Goal: Task Accomplishment & Management: Manage account settings

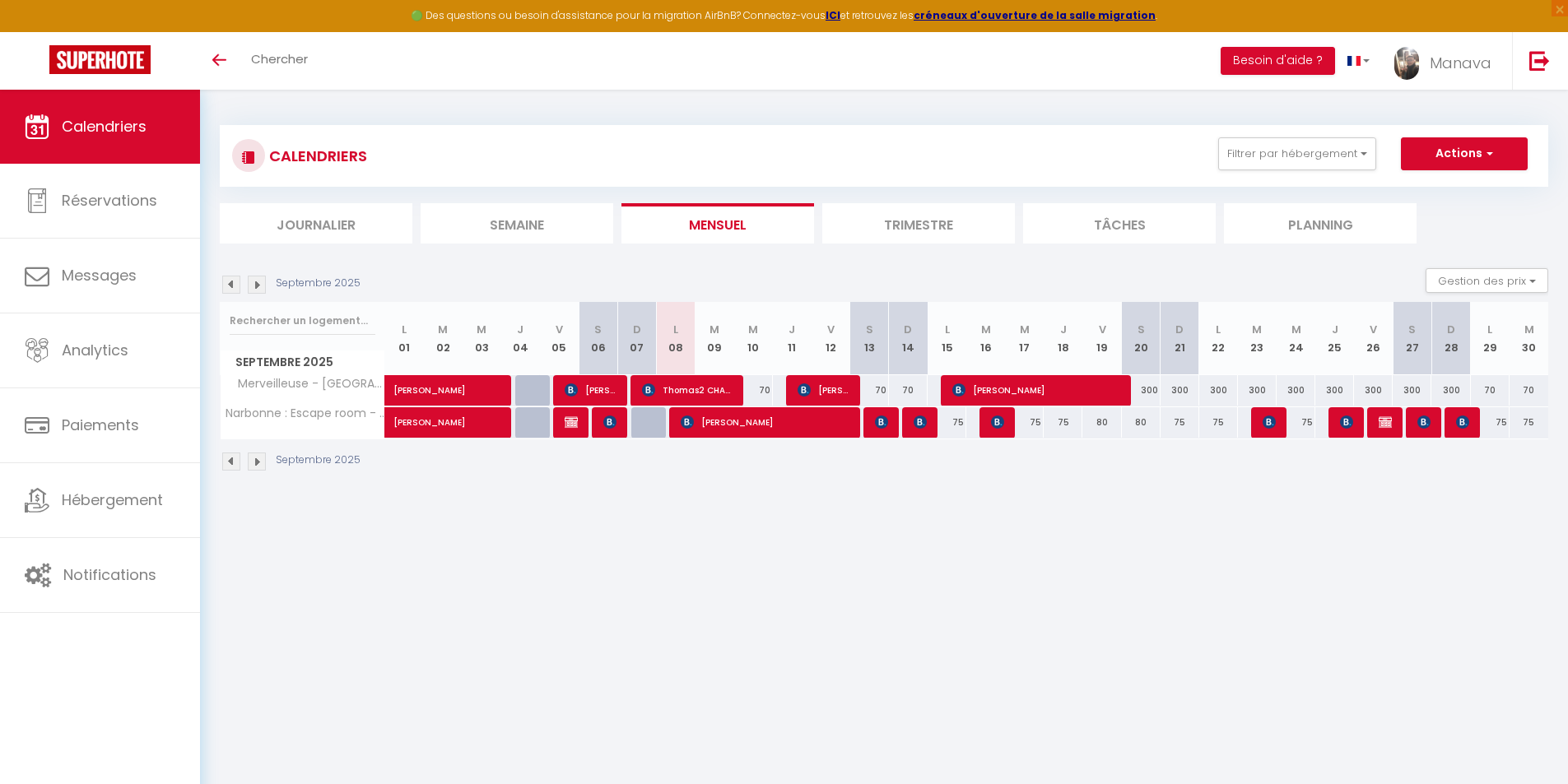
click at [758, 377] on div "70" at bounding box center [752, 390] width 39 height 30
type input "70"
type input "Mer 10 Septembre 2025"
type input "Jeu 11 Septembre 2025"
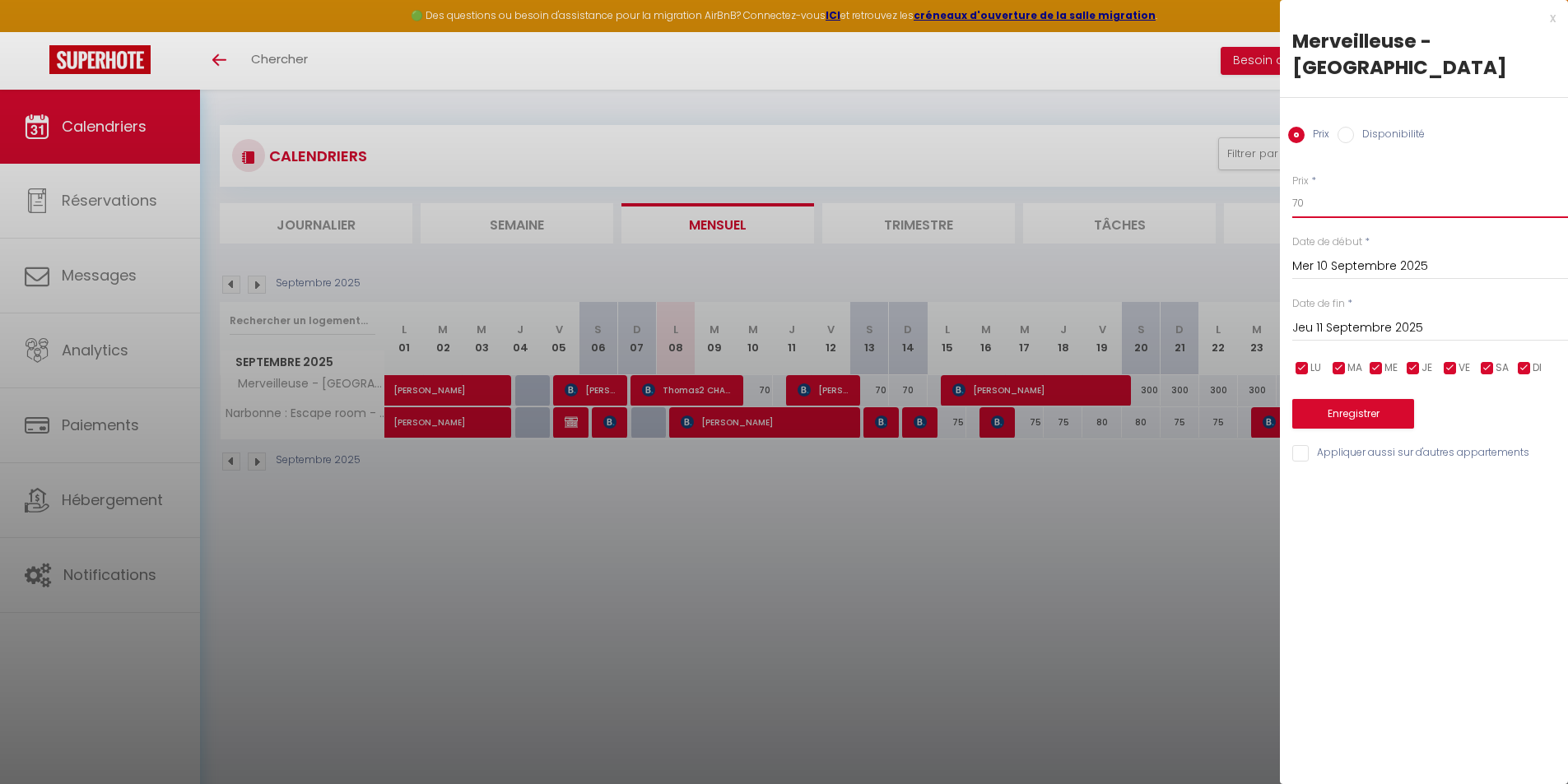
drag, startPoint x: 1321, startPoint y: 174, endPoint x: 1267, endPoint y: 175, distance: 54.0
click at [1291, 175] on div "Prix * 70 Statut * Disponible Indisponible Date de début * [DATE] < [DATE] > Di…" at bounding box center [1423, 308] width 288 height 311
type input "69"
click at [1341, 317] on input "Jeu 11 Septembre 2025" at bounding box center [1430, 328] width 276 height 22
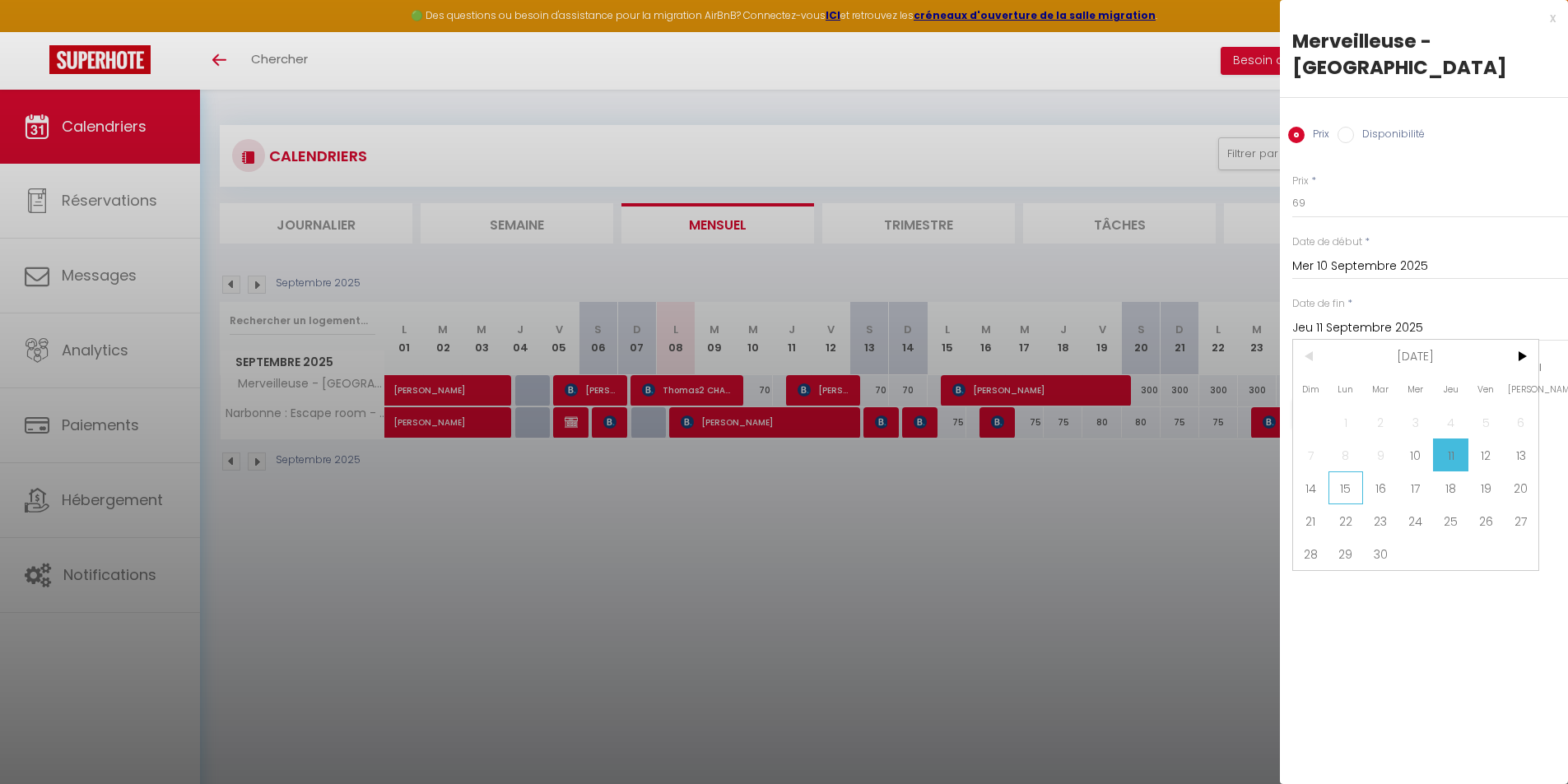
click at [1337, 471] on span "15" at bounding box center [1345, 487] width 35 height 33
type input "Lun 15 Septembre 2025"
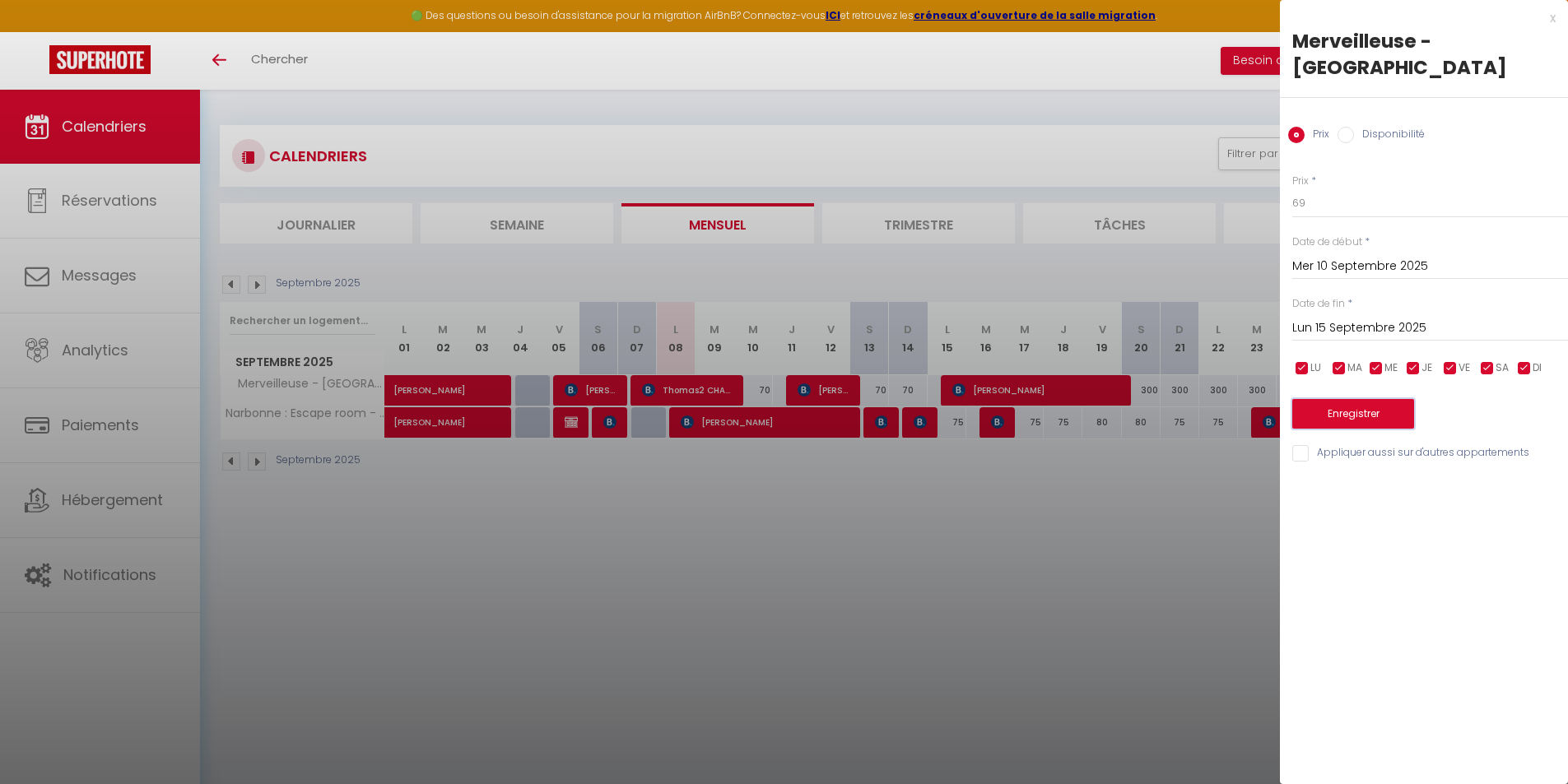
click at [1377, 399] on button "Enregistrer" at bounding box center [1353, 414] width 122 height 30
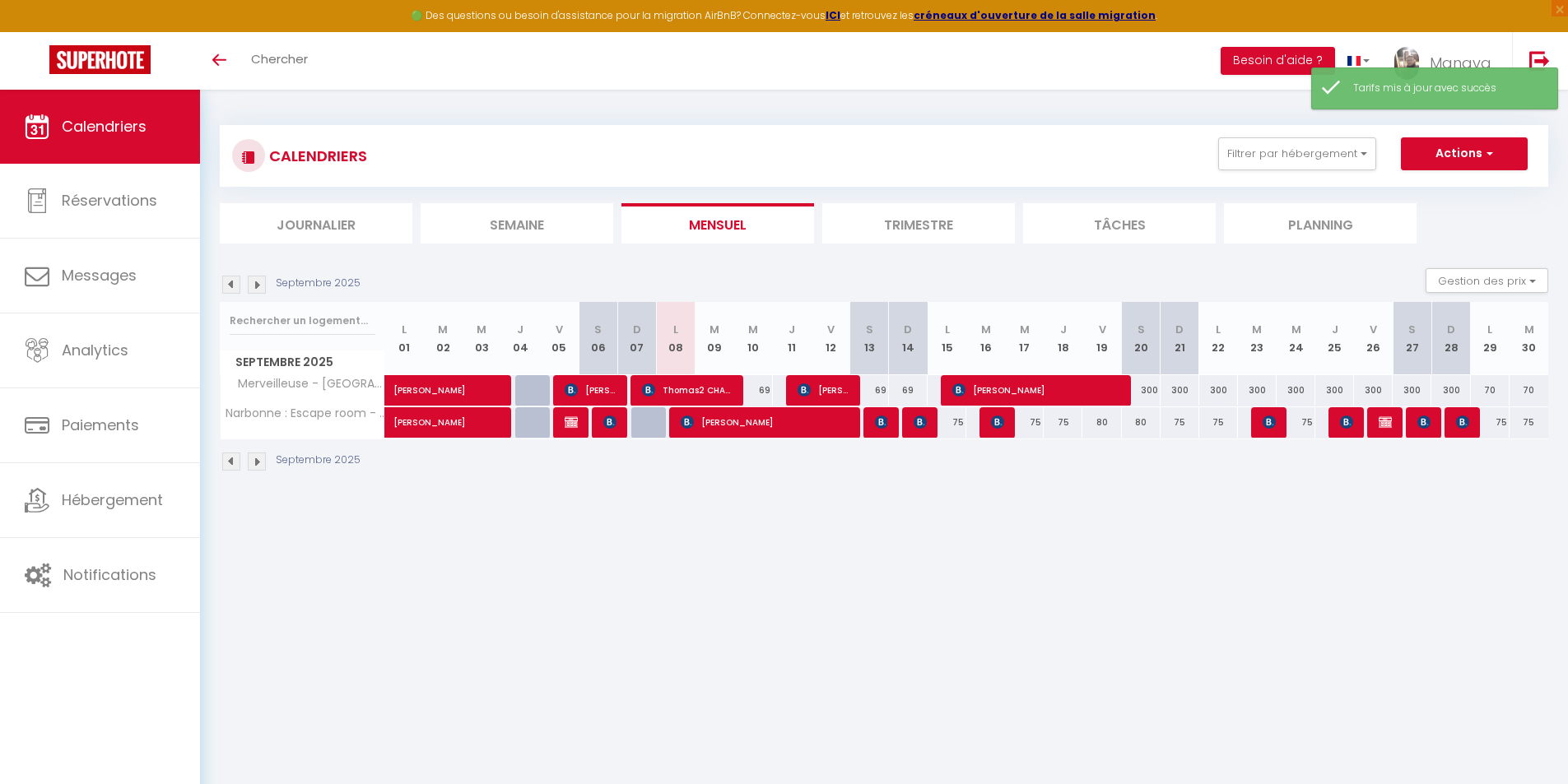
click at [959, 427] on div "75" at bounding box center [947, 422] width 39 height 30
type input "75"
type input "Lun 15 Septembre 2025"
type input "[DATE]"
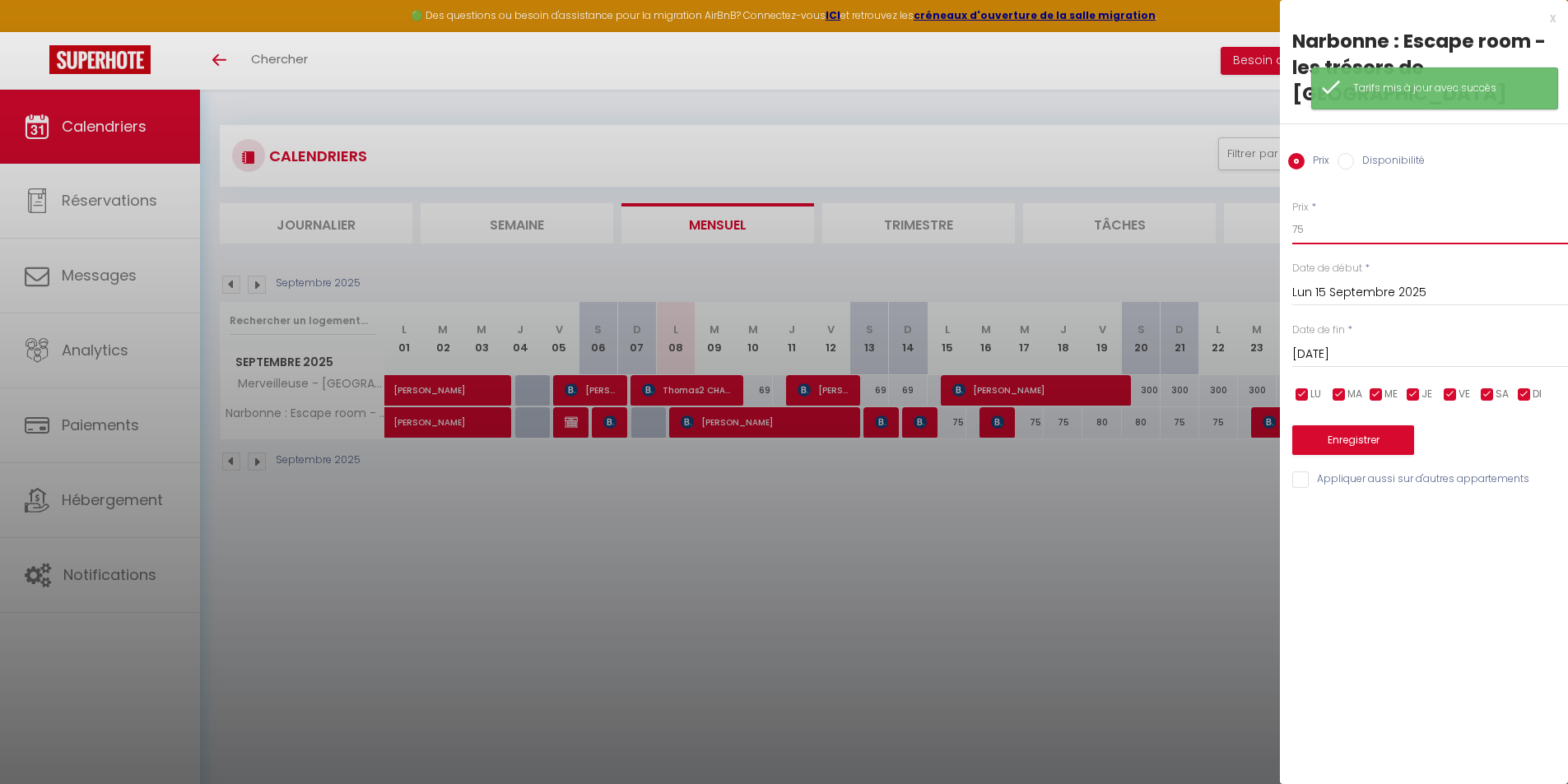
drag, startPoint x: 1320, startPoint y: 195, endPoint x: 1258, endPoint y: 187, distance: 62.5
click at [1259, 188] on body "🟢 Des questions ou besoin d'assistance pour la migration AirBnB? Connectez-vous…" at bounding box center [784, 482] width 1568 height 784
type input "74"
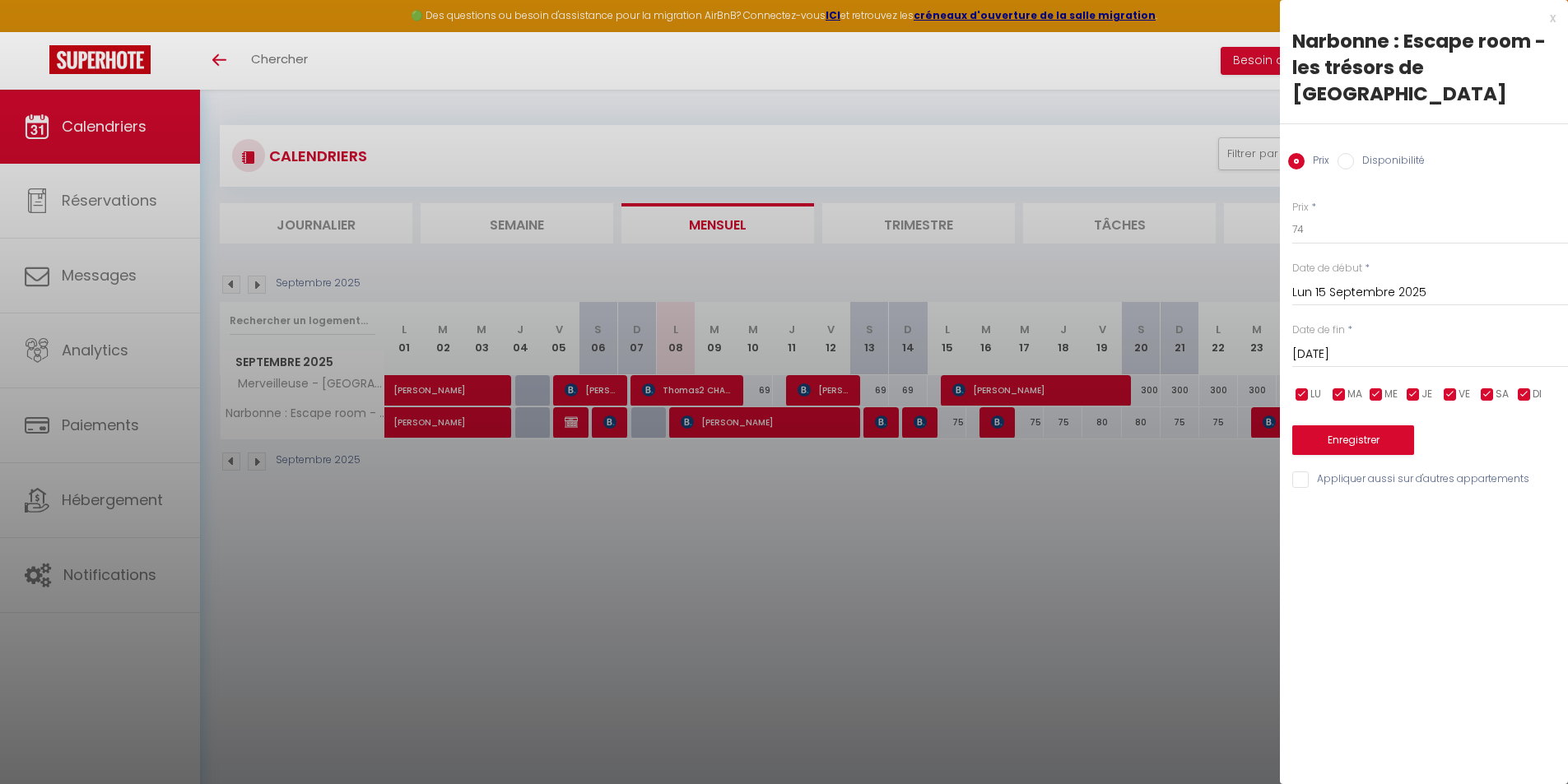
click at [1372, 344] on input "[DATE]" at bounding box center [1430, 355] width 276 height 22
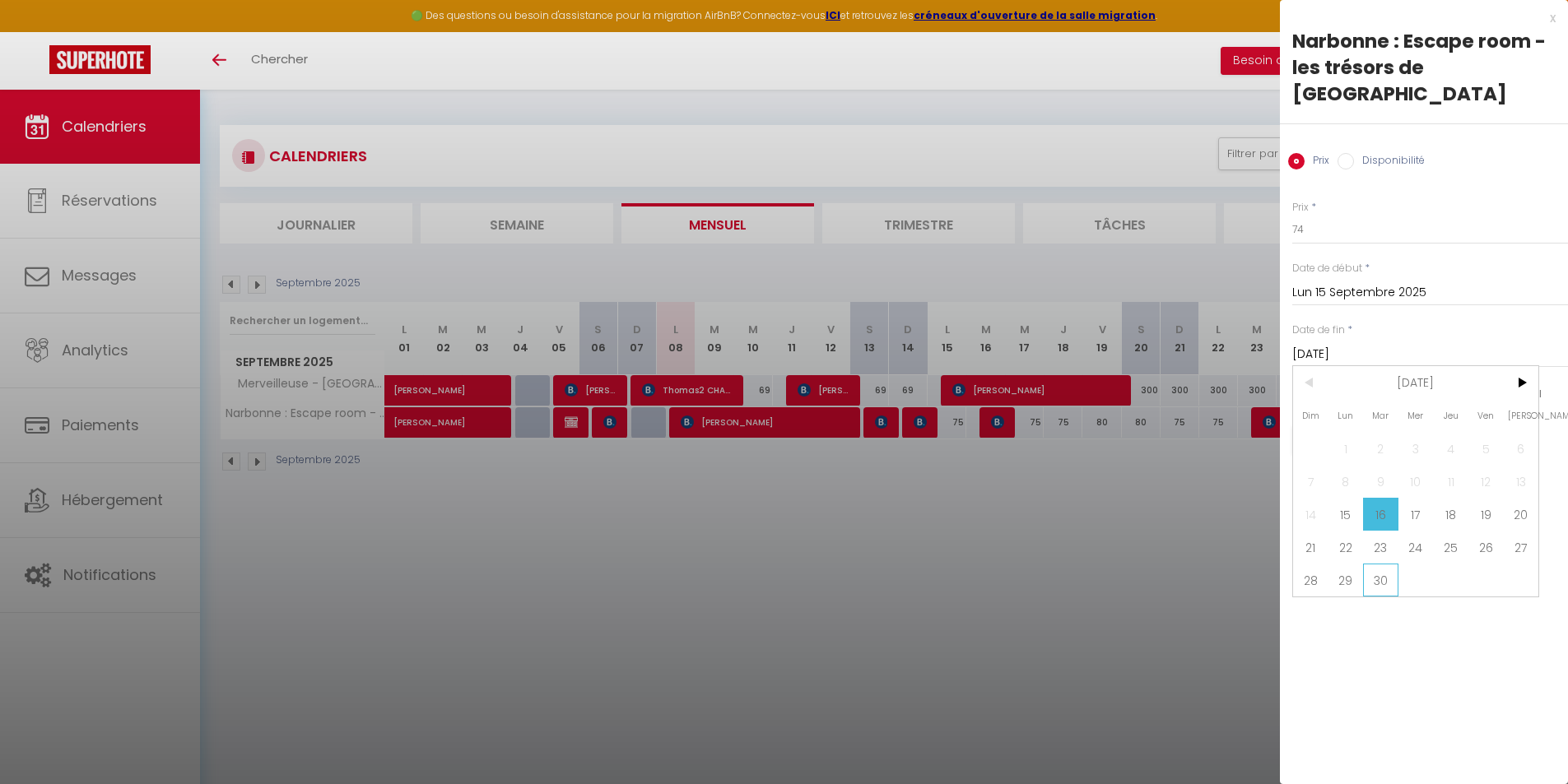
click at [1379, 564] on span "30" at bounding box center [1380, 580] width 35 height 33
type input "[DATE]"
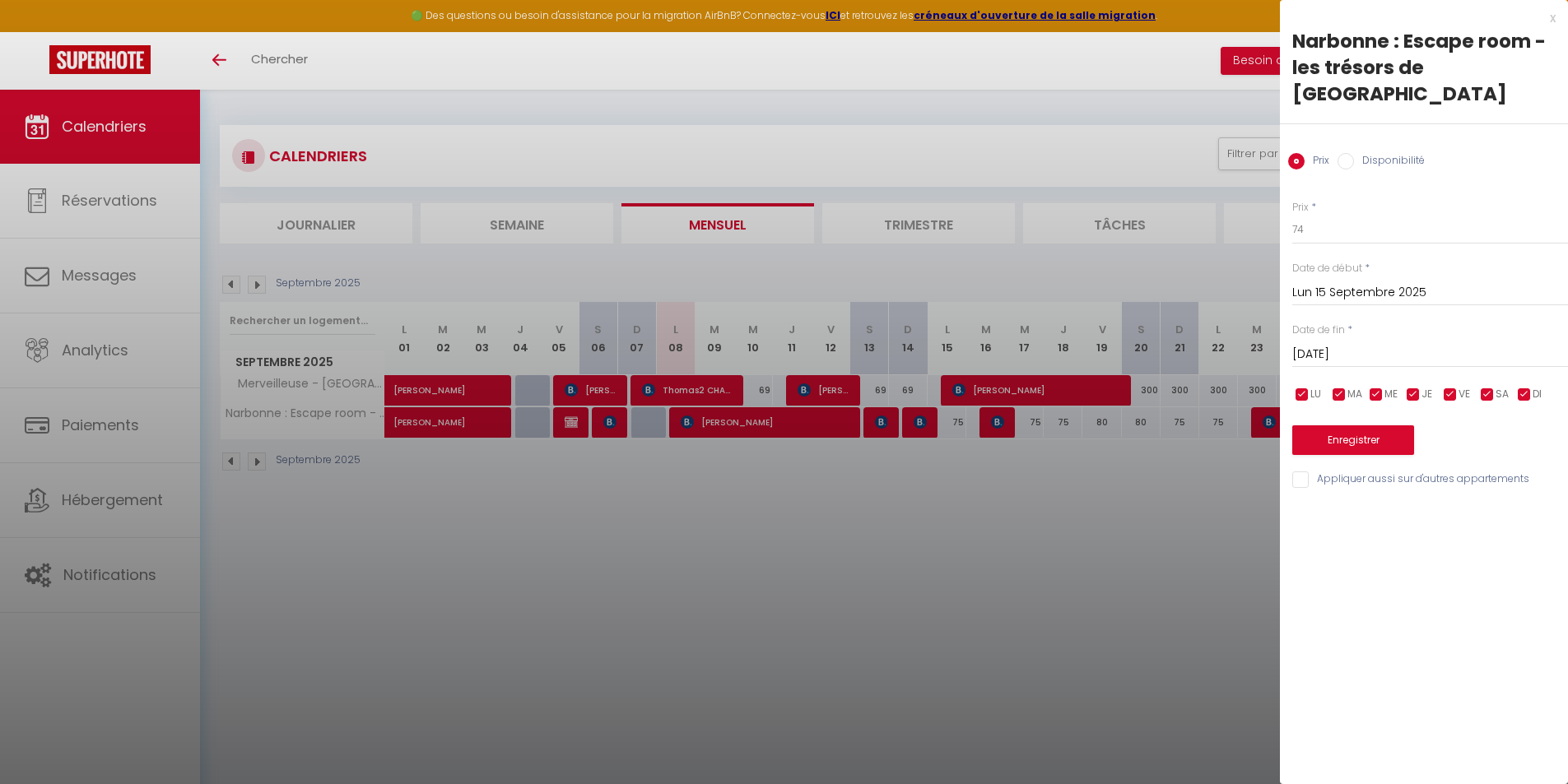
click at [1455, 387] on input "checkbox" at bounding box center [1450, 395] width 16 height 16
checkbox input "false"
drag, startPoint x: 1492, startPoint y: 366, endPoint x: 1474, endPoint y: 381, distance: 23.4
click at [1492, 387] on input "checkbox" at bounding box center [1487, 395] width 16 height 16
checkbox input "false"
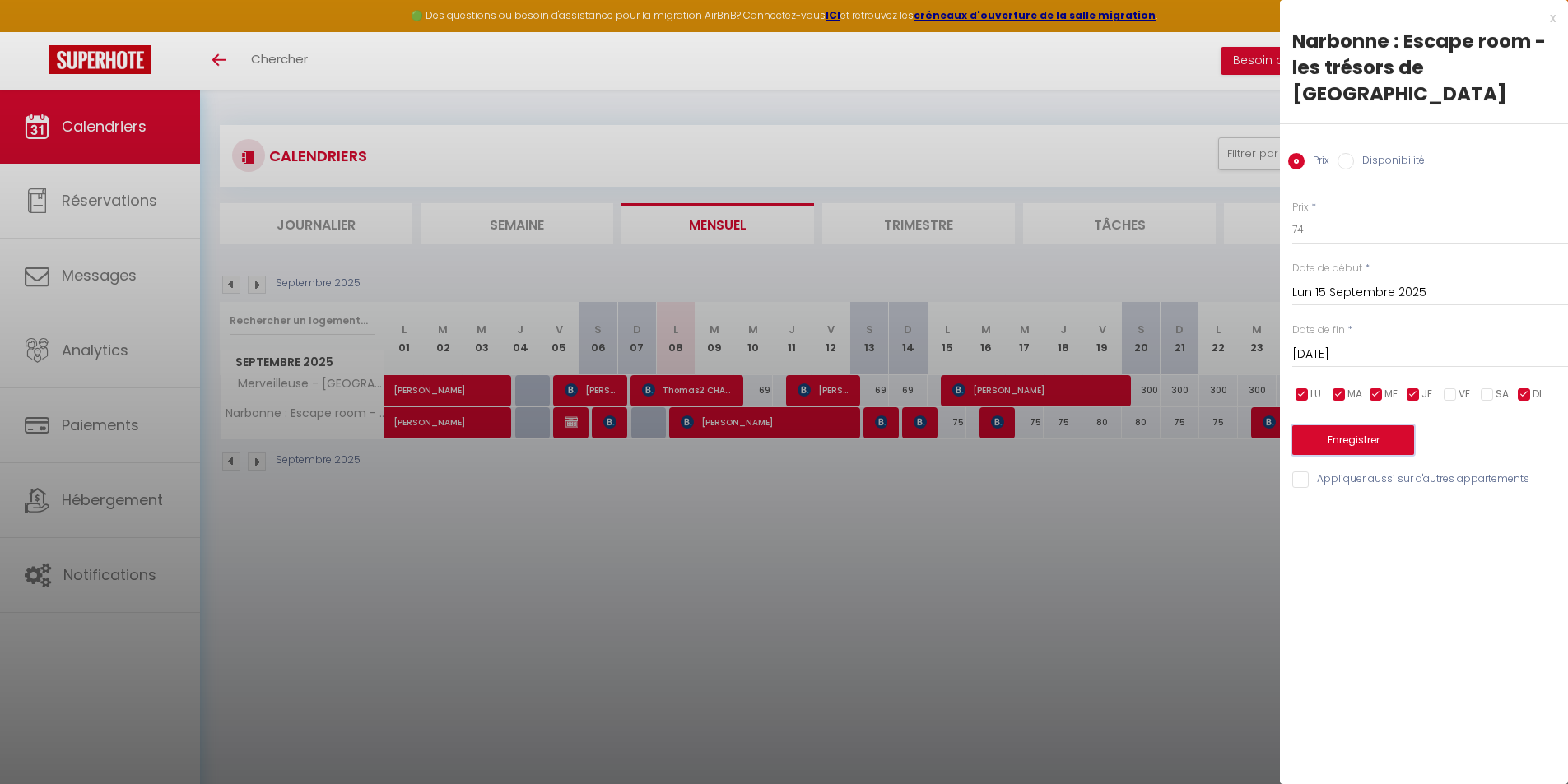
click at [1374, 426] on button "Enregistrer" at bounding box center [1353, 440] width 122 height 30
